Goal: Information Seeking & Learning: Learn about a topic

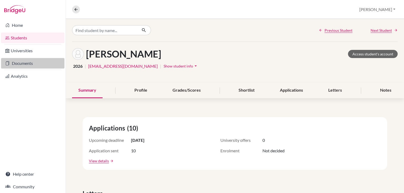
click at [18, 63] on link "Documents" at bounding box center [32, 63] width 63 height 11
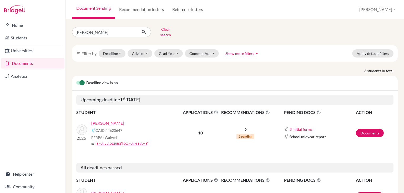
click at [188, 7] on link "Reference letters" at bounding box center [187, 9] width 39 height 19
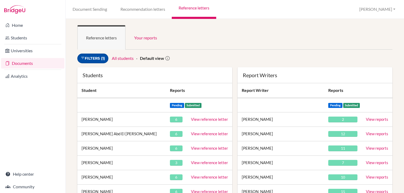
click at [87, 59] on link "Filters (1)" at bounding box center [92, 59] width 31 height 10
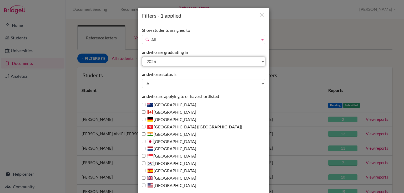
click at [149, 62] on select "All 2027 2026 2025 2024 2023 2022 2021 2020" at bounding box center [203, 61] width 123 height 9
select select "2025"
click at [142, 57] on select "All 2027 2026 2025 2024 2023 2022 2021 2020" at bounding box center [203, 61] width 123 height 9
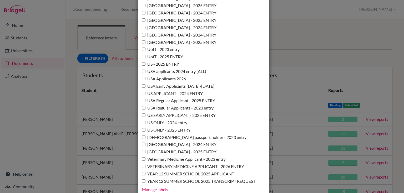
scroll to position [3858, 0]
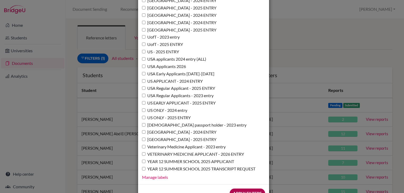
click at [246, 189] on input "Apply Filters" at bounding box center [246, 194] width 35 height 10
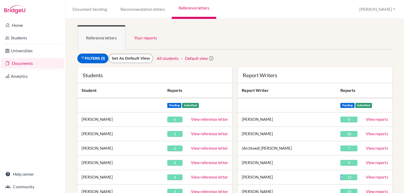
click at [262, 49] on ul "Reference letters Your reports" at bounding box center [234, 37] width 315 height 24
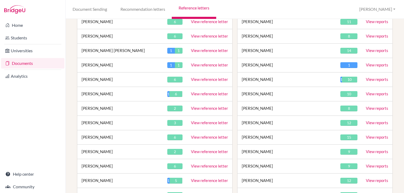
scroll to position [1108, 0]
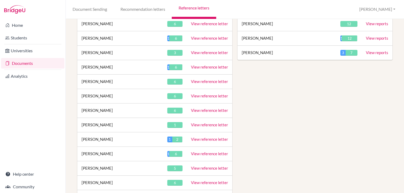
click at [204, 108] on link "View reference letter" at bounding box center [209, 110] width 37 height 5
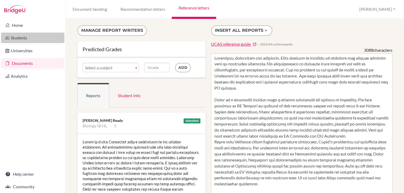
click at [17, 36] on link "Students" at bounding box center [32, 38] width 63 height 11
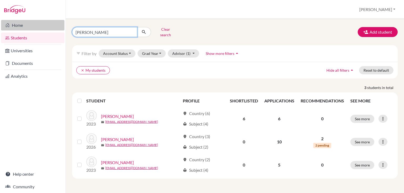
drag, startPoint x: 93, startPoint y: 30, endPoint x: 59, endPoint y: 29, distance: 33.9
click at [60, 29] on div "Home Students Universities Documents Analytics Help center Community Students o…" at bounding box center [202, 96] width 404 height 193
type input "iti"
click button "submit" at bounding box center [144, 32] width 14 height 10
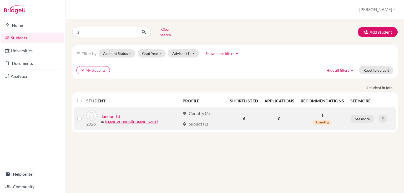
click at [111, 113] on link "Tandon, Iti" at bounding box center [110, 116] width 19 height 6
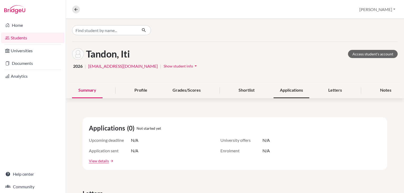
click at [282, 94] on div "Applications" at bounding box center [291, 91] width 36 height 16
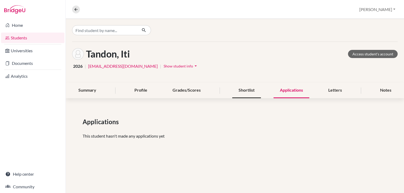
click at [256, 94] on div "Shortlist" at bounding box center [246, 91] width 29 height 16
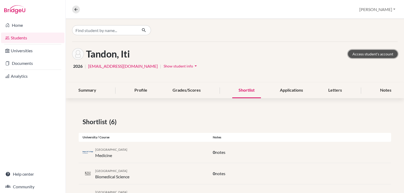
click at [355, 55] on link "Access student's account" at bounding box center [373, 54] width 50 height 8
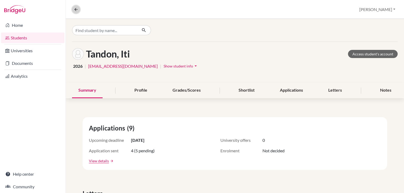
click at [75, 9] on icon at bounding box center [76, 9] width 5 height 5
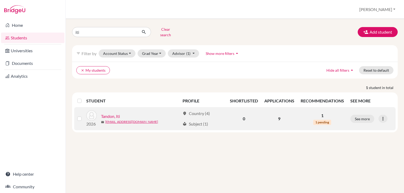
click at [108, 113] on link "Tandon, Iti" at bounding box center [110, 116] width 19 height 6
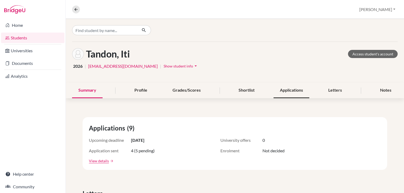
click at [285, 90] on div "Applications" at bounding box center [291, 91] width 36 height 16
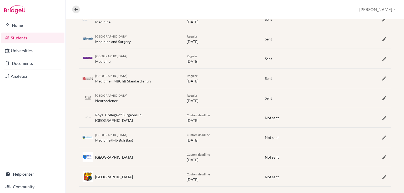
scroll to position [138, 0]
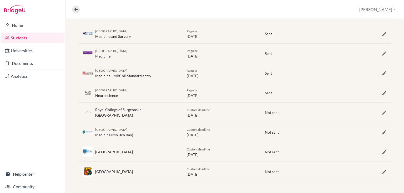
click at [17, 40] on link "Students" at bounding box center [32, 38] width 63 height 11
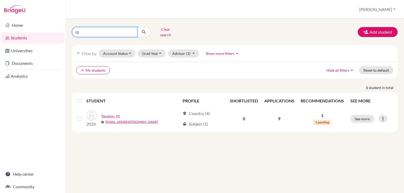
drag, startPoint x: 84, startPoint y: 33, endPoint x: 70, endPoint y: 30, distance: 13.4
click at [70, 30] on div "iti Clear search" at bounding box center [123, 32] width 111 height 14
type input "[PERSON_NAME]"
click at [145, 29] on icon "submit" at bounding box center [143, 31] width 5 height 5
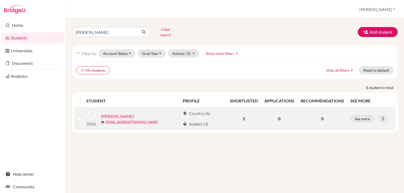
click at [110, 113] on link "[PERSON_NAME]" at bounding box center [117, 116] width 33 height 6
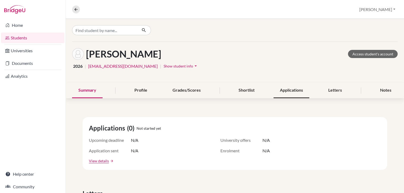
click at [289, 88] on div "Applications" at bounding box center [291, 91] width 36 height 16
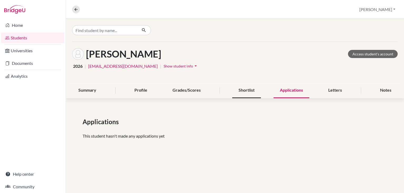
click at [253, 91] on div "Shortlist" at bounding box center [246, 91] width 29 height 16
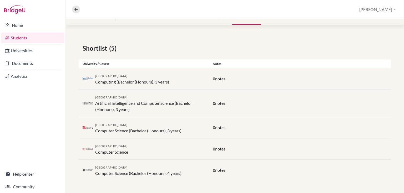
scroll to position [11, 0]
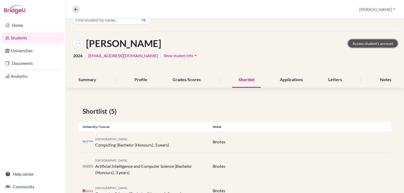
click at [360, 44] on link "Access student's account" at bounding box center [373, 43] width 50 height 8
